Goal: Find contact information: Find contact information

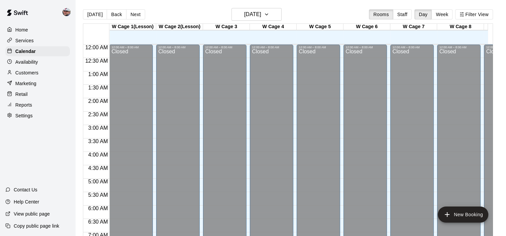
scroll to position [347, 0]
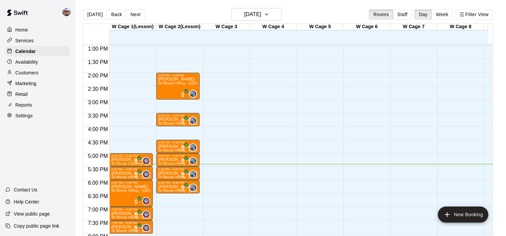
click at [29, 106] on p "Reports" at bounding box center [23, 104] width 17 height 7
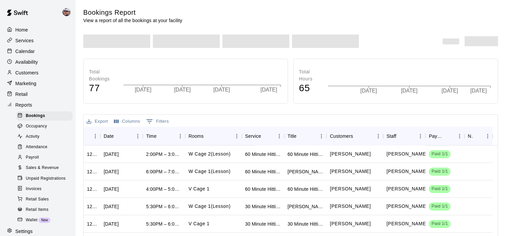
click at [50, 171] on span "Sales & Revenue" at bounding box center [42, 167] width 33 height 7
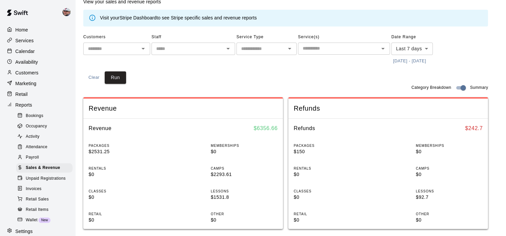
scroll to position [18, 0]
click at [22, 54] on p "Calendar" at bounding box center [24, 51] width 19 height 7
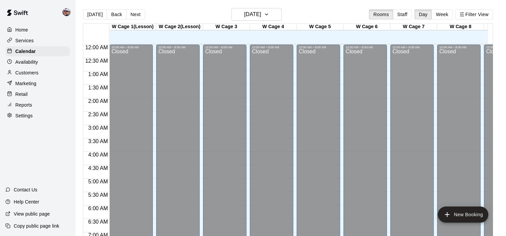
scroll to position [423, 0]
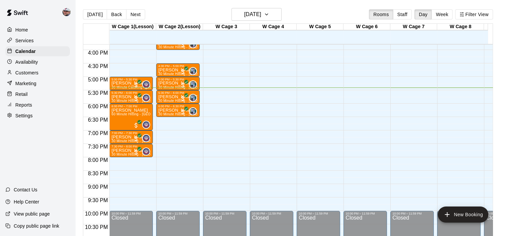
click at [32, 42] on p "Services" at bounding box center [24, 40] width 18 height 7
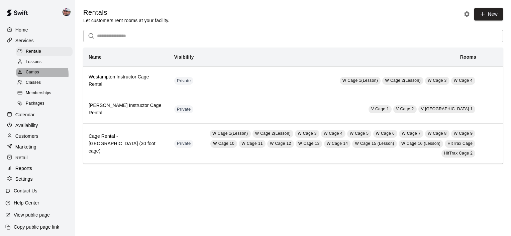
click at [31, 76] on span "Camps" at bounding box center [32, 72] width 13 height 7
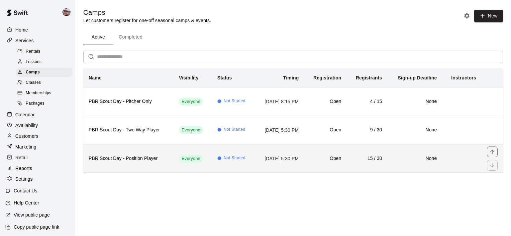
click at [266, 162] on td "[DATE] 5:30 PM" at bounding box center [280, 158] width 50 height 28
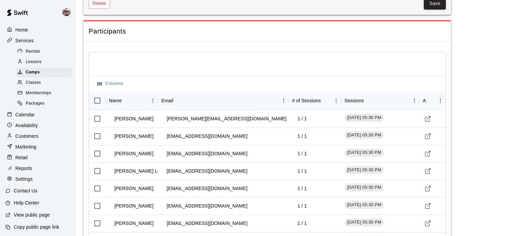
scroll to position [736, 0]
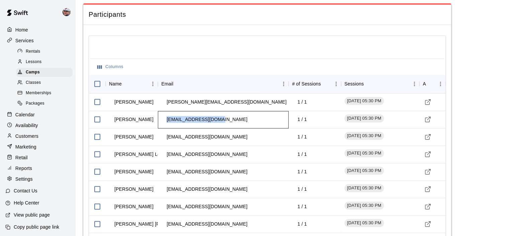
drag, startPoint x: 163, startPoint y: 124, endPoint x: 221, endPoint y: 130, distance: 57.9
click at [221, 128] on td "[EMAIL_ADDRESS][DOMAIN_NAME]" at bounding box center [206, 119] width 91 height 18
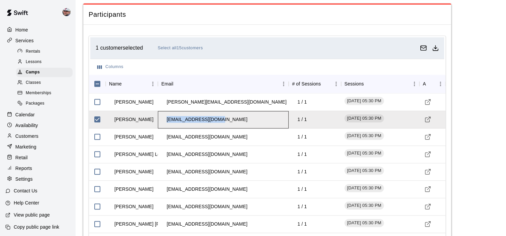
copy td "[EMAIL_ADDRESS][DOMAIN_NAME]"
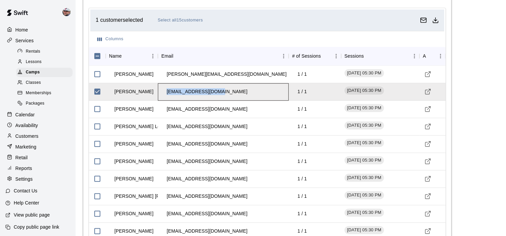
scroll to position [764, 0]
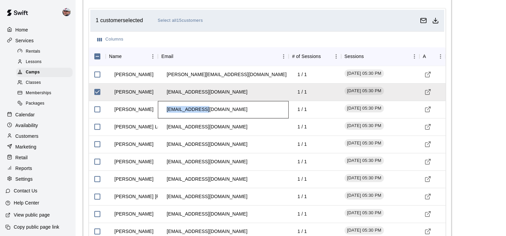
drag, startPoint x: 209, startPoint y: 115, endPoint x: 163, endPoint y: 116, distance: 46.2
click at [163, 116] on td "[EMAIL_ADDRESS][DOMAIN_NAME]" at bounding box center [206, 109] width 91 height 18
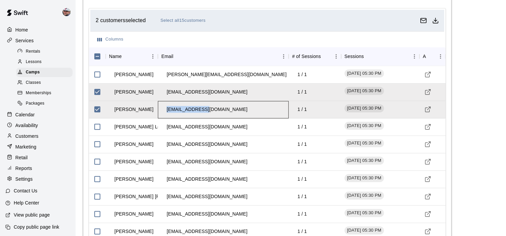
copy td "[EMAIL_ADDRESS][DOMAIN_NAME]"
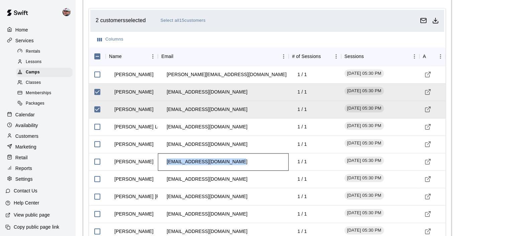
drag, startPoint x: 165, startPoint y: 166, endPoint x: 233, endPoint y: 167, distance: 67.9
click at [233, 167] on td "[EMAIL_ADDRESS][DOMAIN_NAME]" at bounding box center [206, 162] width 91 height 18
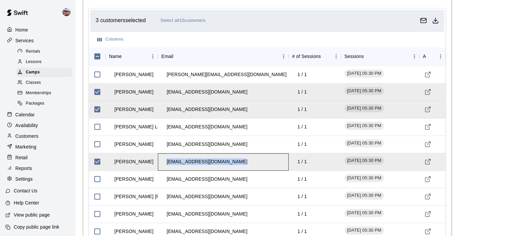
copy td "[EMAIL_ADDRESS][DOMAIN_NAME]"
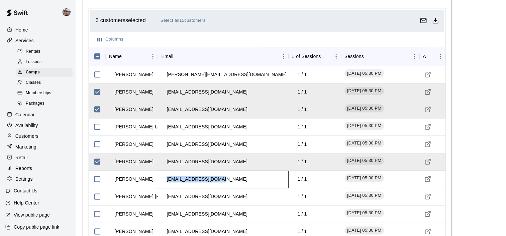
drag, startPoint x: 228, startPoint y: 184, endPoint x: 163, endPoint y: 180, distance: 65.0
click at [163, 180] on td "[EMAIL_ADDRESS][DOMAIN_NAME]" at bounding box center [206, 179] width 91 height 18
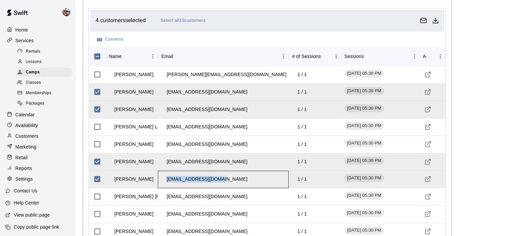
copy td "[EMAIL_ADDRESS][DOMAIN_NAME]"
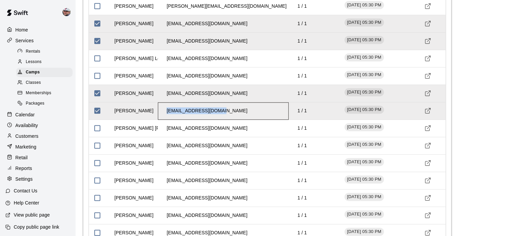
scroll to position [833, 0]
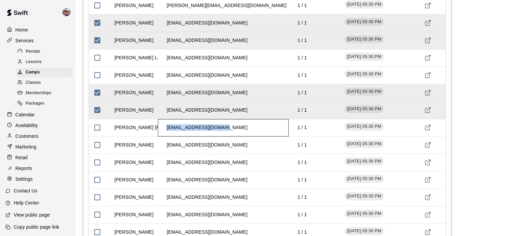
drag, startPoint x: 228, startPoint y: 132, endPoint x: 167, endPoint y: 130, distance: 60.9
click at [167, 130] on div "[EMAIL_ADDRESS][DOMAIN_NAME]" at bounding box center [223, 127] width 131 height 17
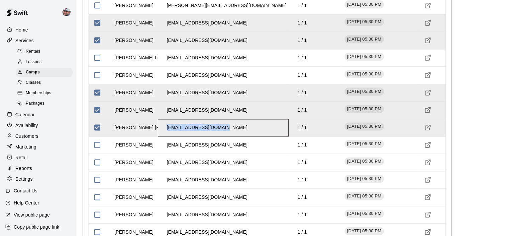
copy td "[EMAIL_ADDRESS][DOMAIN_NAME]"
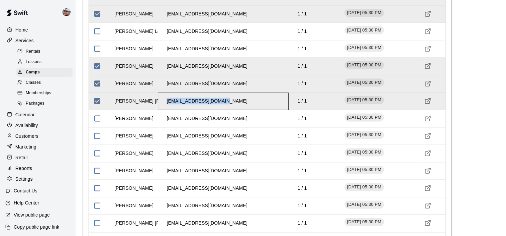
scroll to position [859, 0]
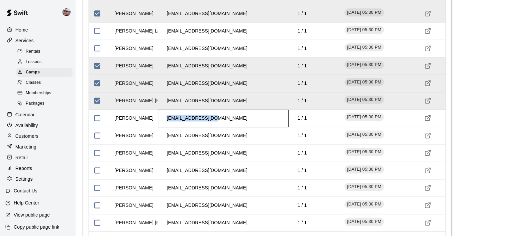
drag, startPoint x: 218, startPoint y: 123, endPoint x: 166, endPoint y: 122, distance: 52.5
click at [166, 122] on td "[EMAIL_ADDRESS][DOMAIN_NAME]" at bounding box center [206, 118] width 91 height 18
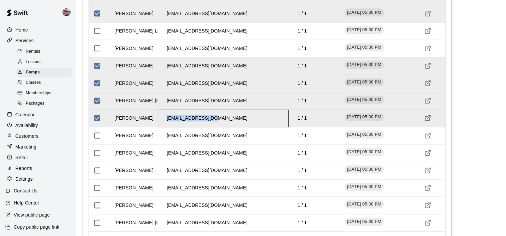
copy td "[EMAIL_ADDRESS][DOMAIN_NAME]"
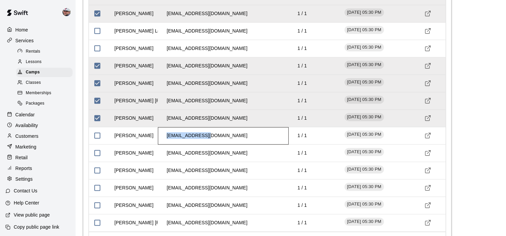
drag, startPoint x: 226, startPoint y: 139, endPoint x: 167, endPoint y: 140, distance: 58.9
click at [167, 140] on div "[EMAIL_ADDRESS][DOMAIN_NAME]" at bounding box center [223, 135] width 131 height 17
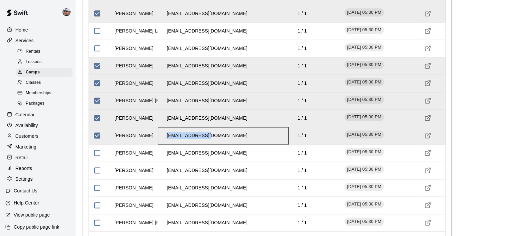
copy td "[EMAIL_ADDRESS][DOMAIN_NAME]"
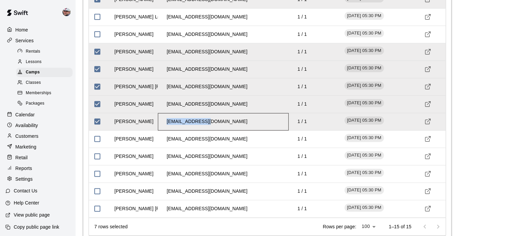
scroll to position [900, 0]
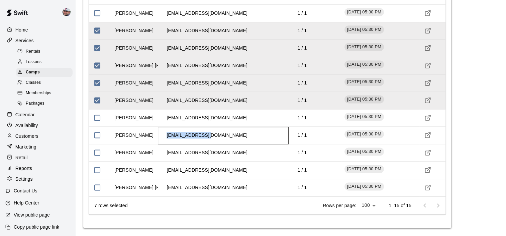
drag, startPoint x: 213, startPoint y: 136, endPoint x: 160, endPoint y: 131, distance: 53.8
click at [160, 131] on div "[EMAIL_ADDRESS][DOMAIN_NAME]" at bounding box center [223, 134] width 131 height 17
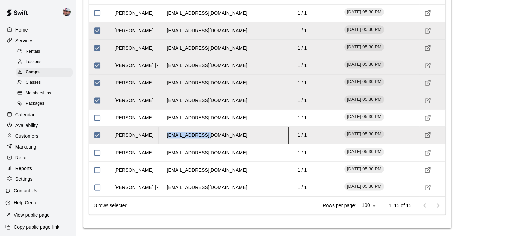
copy td "[EMAIL_ADDRESS][DOMAIN_NAME]"
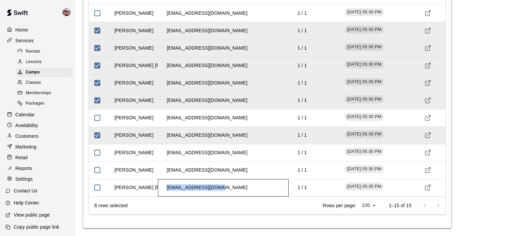
drag, startPoint x: 224, startPoint y: 187, endPoint x: 165, endPoint y: 186, distance: 59.2
click at [165, 186] on div "[EMAIL_ADDRESS][DOMAIN_NAME]" at bounding box center [223, 187] width 131 height 17
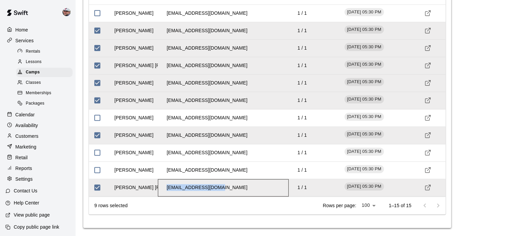
copy td "[EMAIL_ADDRESS][DOMAIN_NAME]"
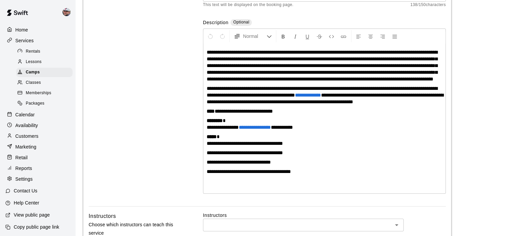
scroll to position [115, 0]
click at [39, 74] on div "Camps" at bounding box center [44, 72] width 57 height 9
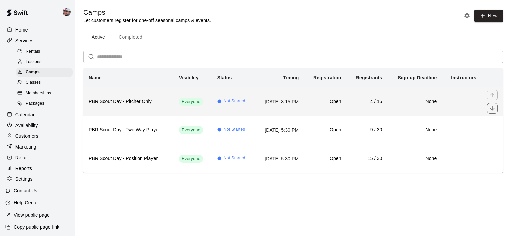
click at [255, 108] on td "[DATE] 8:15 PM" at bounding box center [280, 101] width 50 height 28
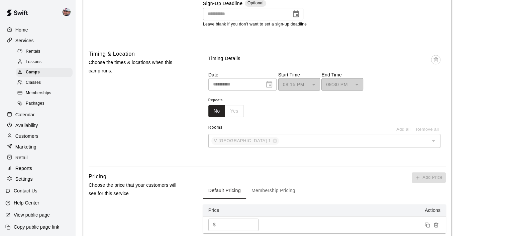
scroll to position [730, 0]
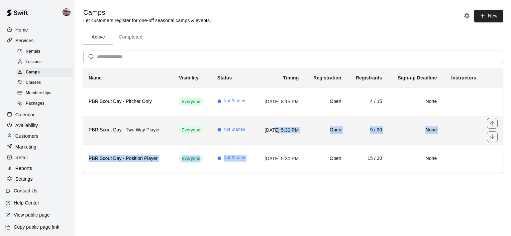
drag, startPoint x: 253, startPoint y: 161, endPoint x: 264, endPoint y: 127, distance: 36.0
click at [264, 127] on tbody "PBR Scout Day - Pitcher Only Everyone Not Started [DATE] 8:15 PM Open 4 / 15 No…" at bounding box center [293, 129] width 420 height 85
drag, startPoint x: 264, startPoint y: 127, endPoint x: 252, endPoint y: 130, distance: 12.3
click at [255, 130] on td "[DATE] 5:30 PM" at bounding box center [280, 129] width 50 height 28
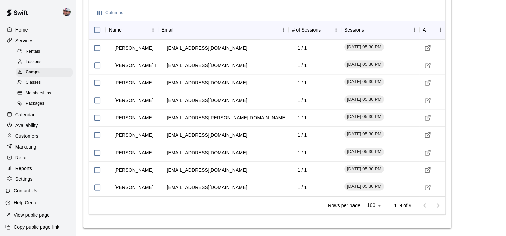
scroll to position [816, 0]
click at [263, 124] on div "[EMAIL_ADDRESS][PERSON_NAME][DOMAIN_NAME]" at bounding box center [223, 117] width 131 height 17
drag, startPoint x: 215, startPoint y: 84, endPoint x: 167, endPoint y: 83, distance: 48.2
click at [167, 83] on td "[EMAIL_ADDRESS][DOMAIN_NAME]" at bounding box center [206, 83] width 91 height 18
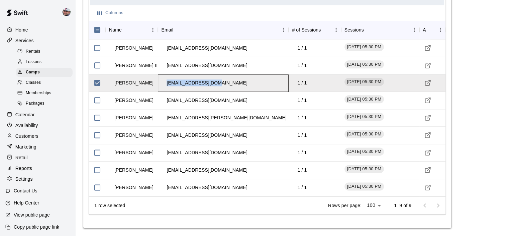
copy td "[EMAIL_ADDRESS][DOMAIN_NAME]"
drag, startPoint x: 228, startPoint y: 118, endPoint x: 155, endPoint y: 118, distance: 73.6
click at [155, 118] on div "[PERSON_NAME] [EMAIL_ADDRESS][PERSON_NAME][DOMAIN_NAME] 1 / 1 [DATE] 05:30 PM" at bounding box center [267, 117] width 357 height 17
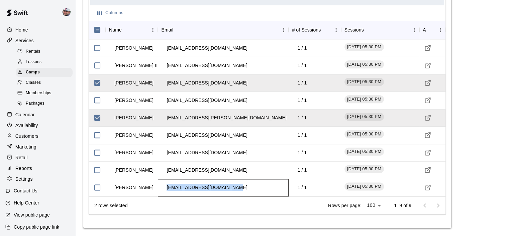
drag, startPoint x: 235, startPoint y: 189, endPoint x: 161, endPoint y: 184, distance: 74.8
click at [161, 184] on div "[EMAIL_ADDRESS][DOMAIN_NAME]" at bounding box center [223, 187] width 131 height 17
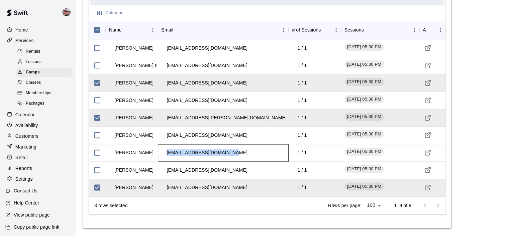
drag, startPoint x: 236, startPoint y: 154, endPoint x: 167, endPoint y: 159, distance: 69.5
click at [167, 159] on div "[EMAIL_ADDRESS][DOMAIN_NAME]" at bounding box center [223, 152] width 131 height 17
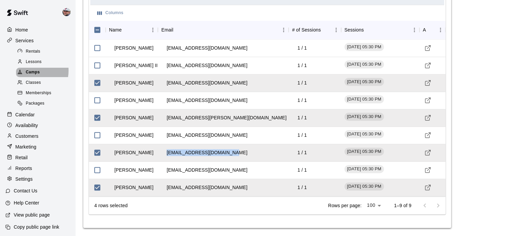
click at [31, 73] on span "Camps" at bounding box center [33, 72] width 14 height 7
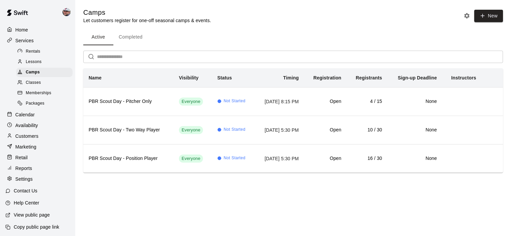
click at [34, 173] on div "Reports" at bounding box center [37, 168] width 65 height 10
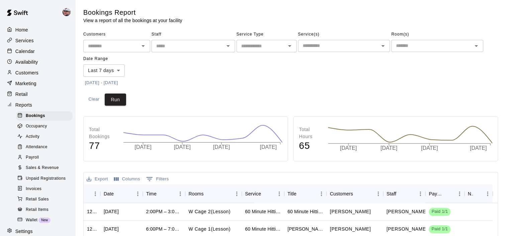
click at [44, 171] on span "Sales & Revenue" at bounding box center [42, 167] width 33 height 7
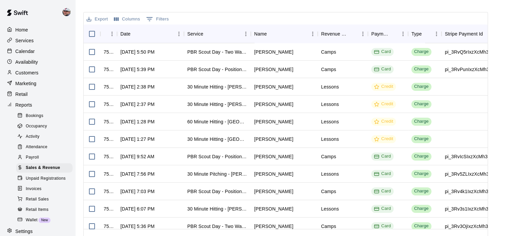
scroll to position [252, 0]
click at [20, 51] on p "Calendar" at bounding box center [24, 51] width 19 height 7
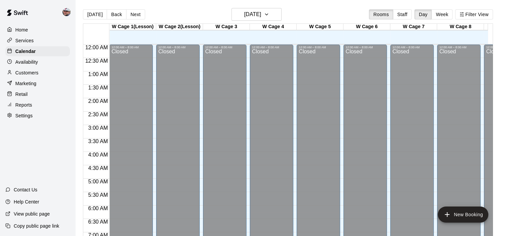
scroll to position [423, 0]
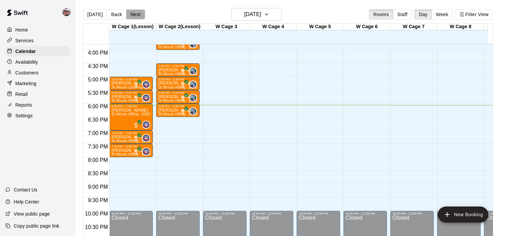
click at [133, 15] on button "Next" at bounding box center [135, 14] width 19 height 10
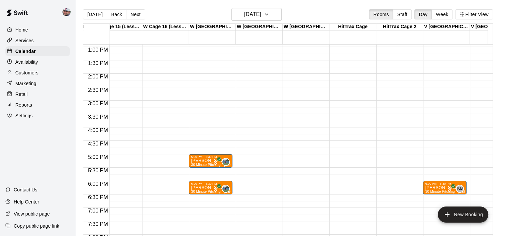
scroll to position [0, 0]
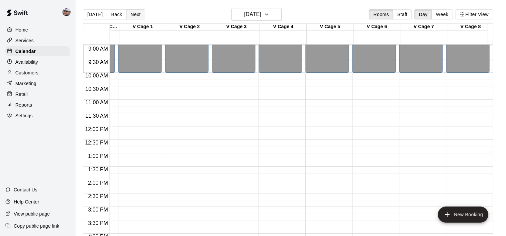
click at [130, 13] on button "Next" at bounding box center [135, 14] width 19 height 10
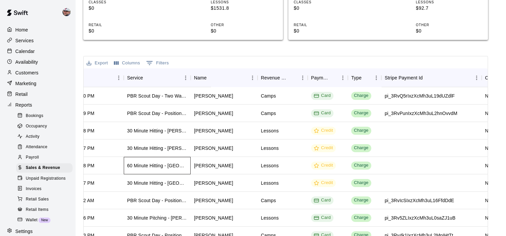
click at [139, 169] on div "60 Minute Hitting - [GEOGRAPHIC_DATA]" at bounding box center [157, 165] width 67 height 17
